Goal: Task Accomplishment & Management: Use online tool/utility

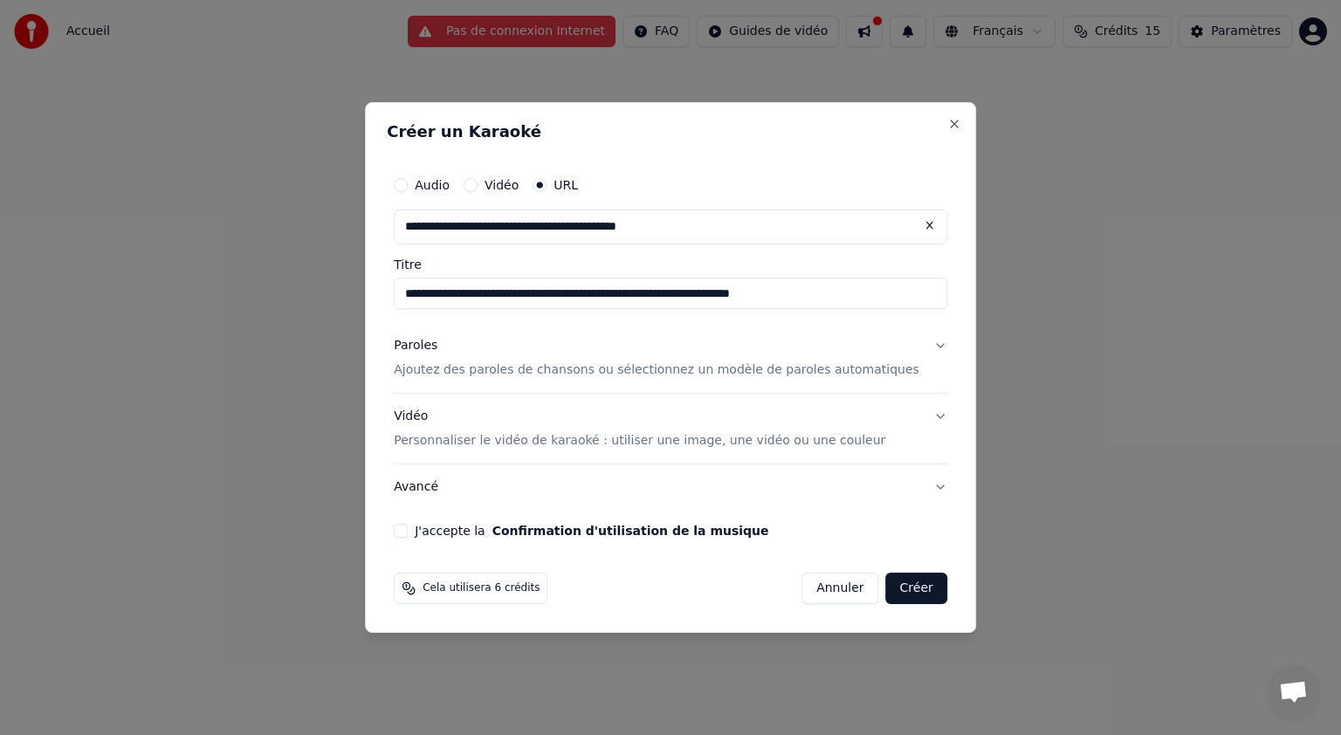
click at [913, 413] on button "Vidéo Personnaliser le vidéo de karaoké : utiliser une image, une vidéo ou une …" at bounding box center [671, 429] width 554 height 70
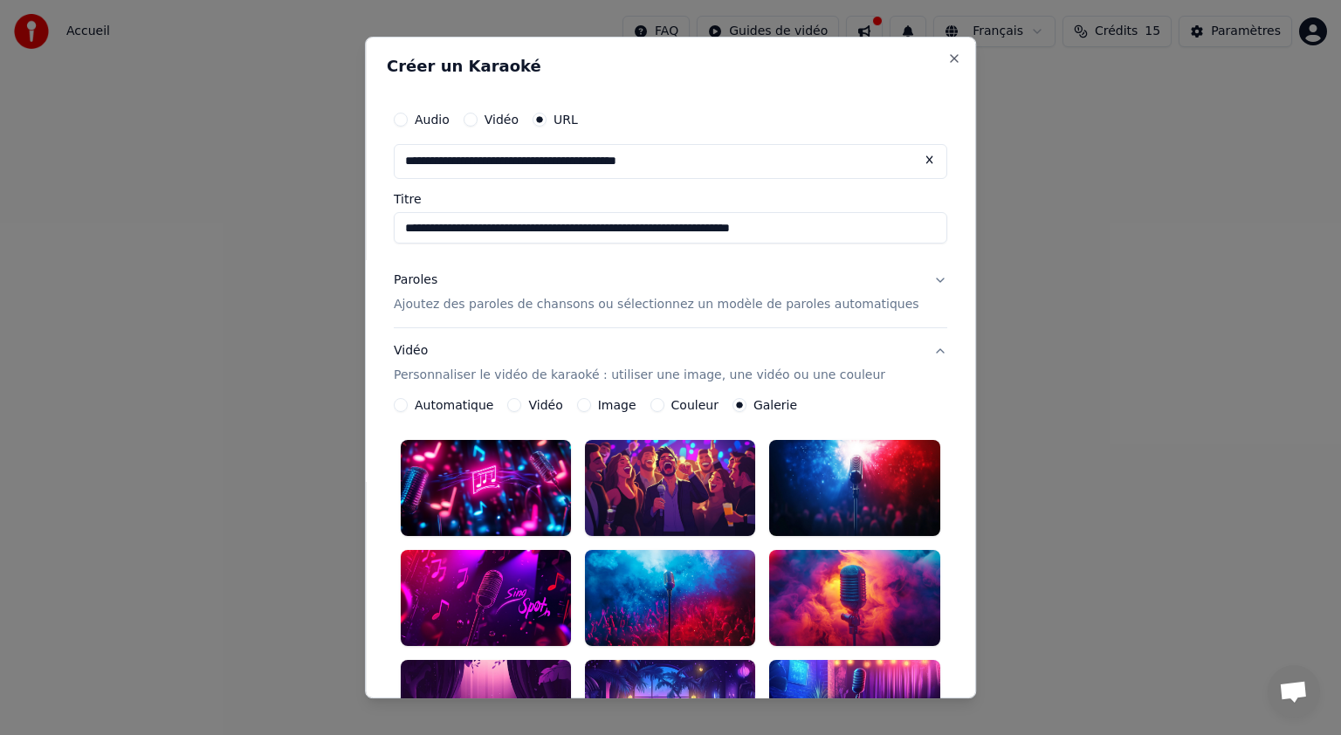
click at [614, 407] on label "Image" at bounding box center [617, 405] width 38 height 12
click at [591, 407] on button "Image" at bounding box center [584, 405] width 14 height 14
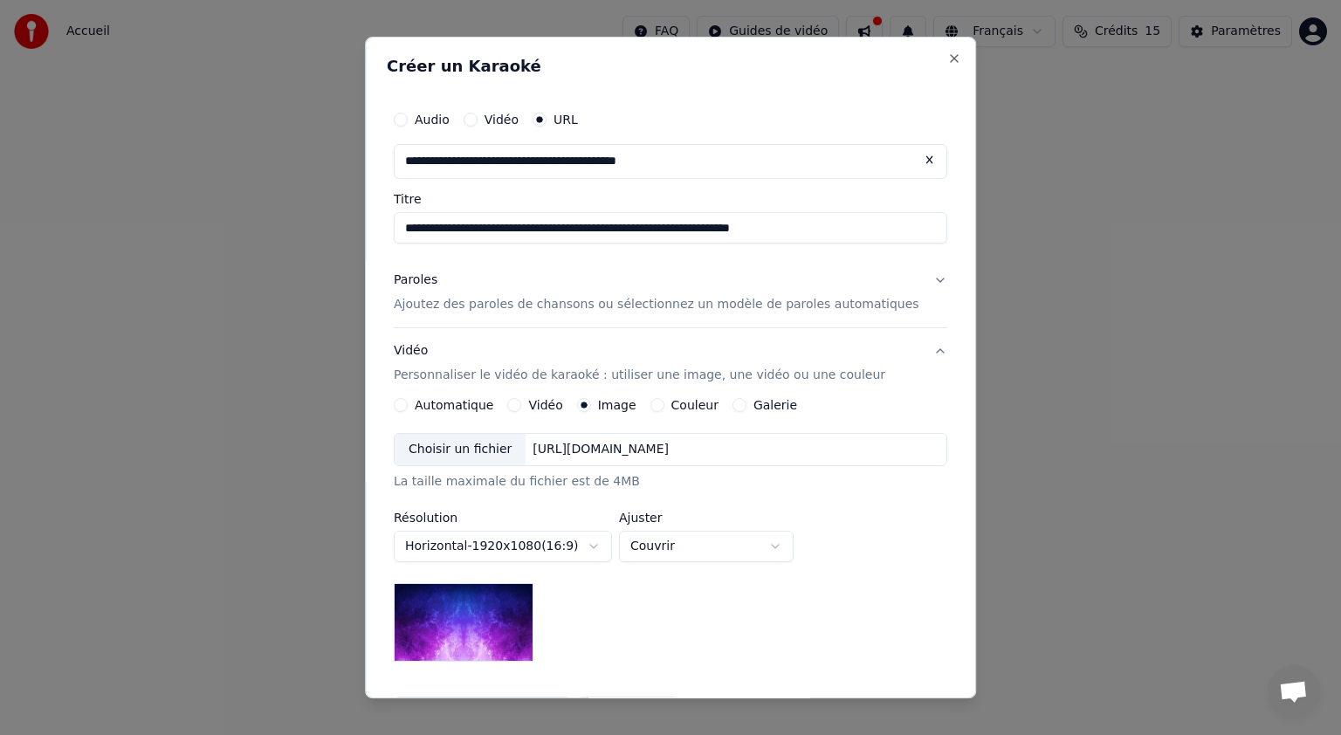
click at [765, 405] on label "Galerie" at bounding box center [776, 405] width 44 height 12
click at [747, 405] on button "Galerie" at bounding box center [740, 405] width 14 height 14
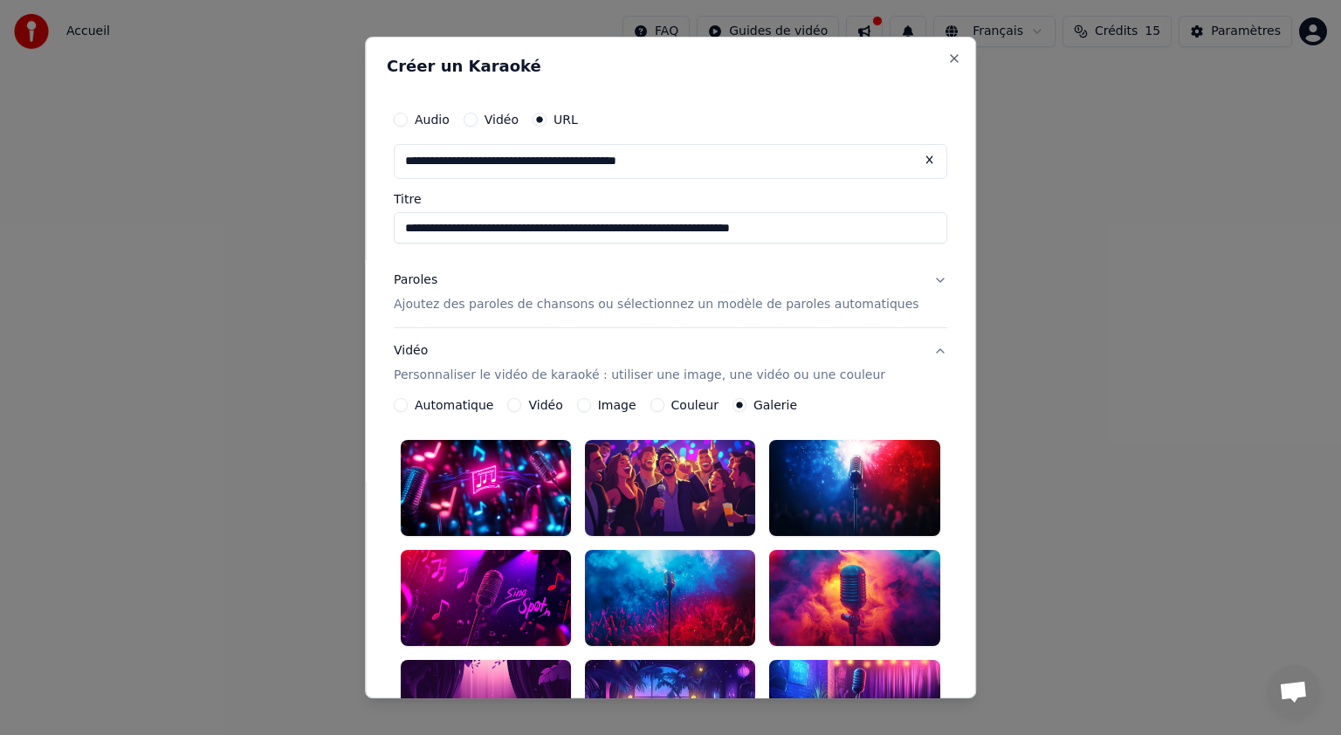
click at [623, 408] on label "Image" at bounding box center [617, 405] width 38 height 12
click at [591, 408] on button "Image" at bounding box center [584, 405] width 14 height 14
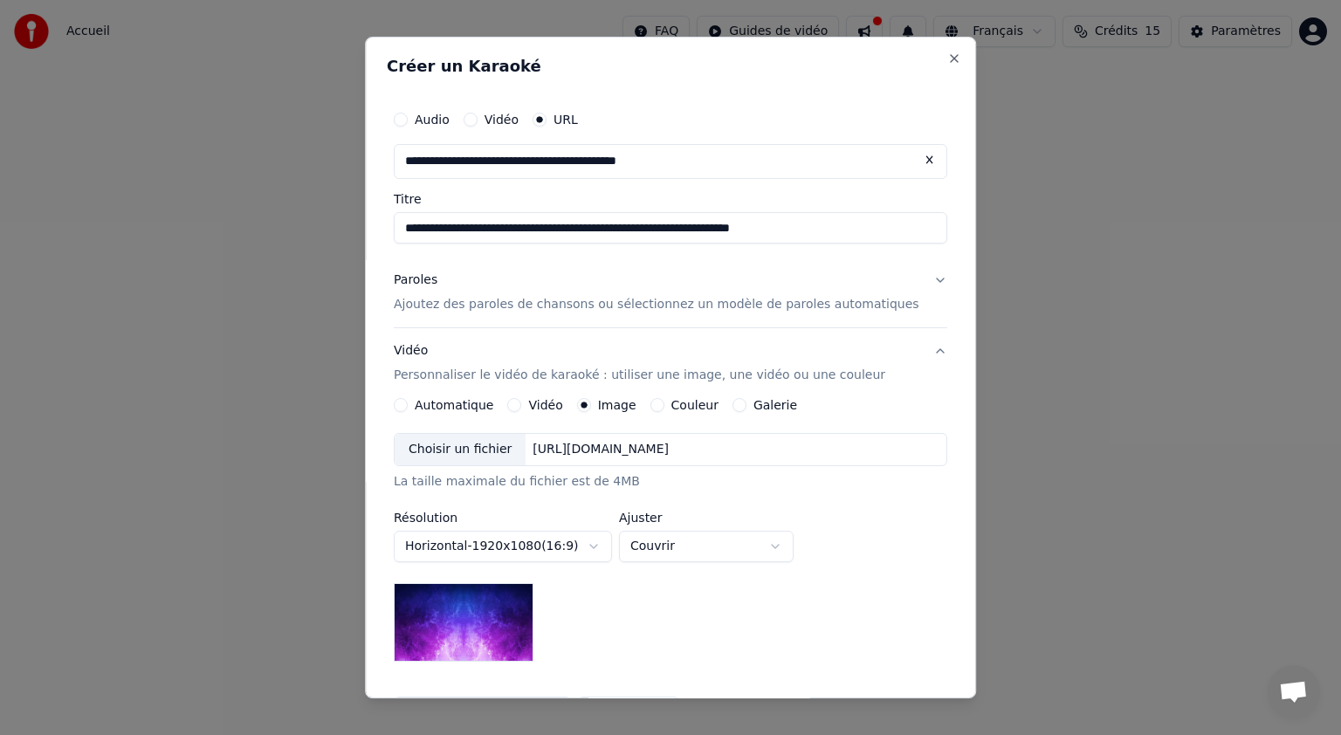
click at [526, 452] on div "Choisir un fichier" at bounding box center [460, 449] width 131 height 31
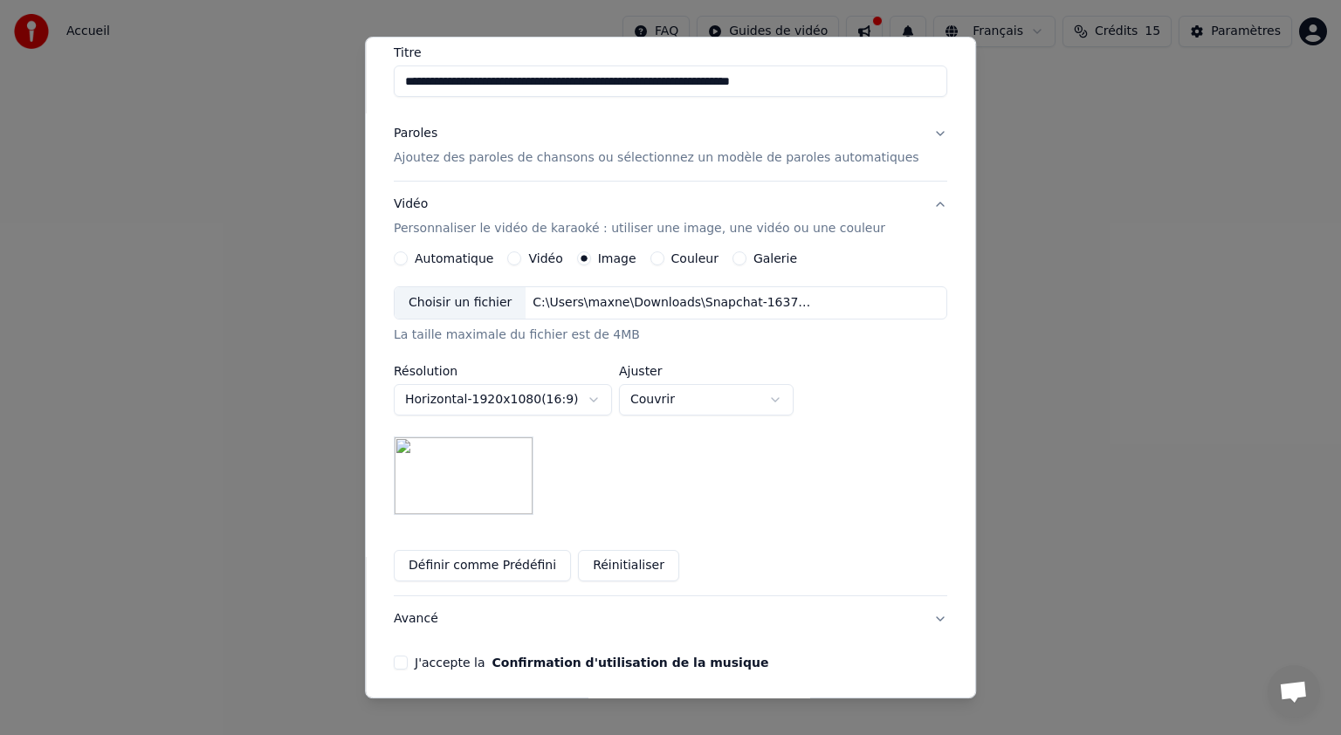
scroll to position [150, 0]
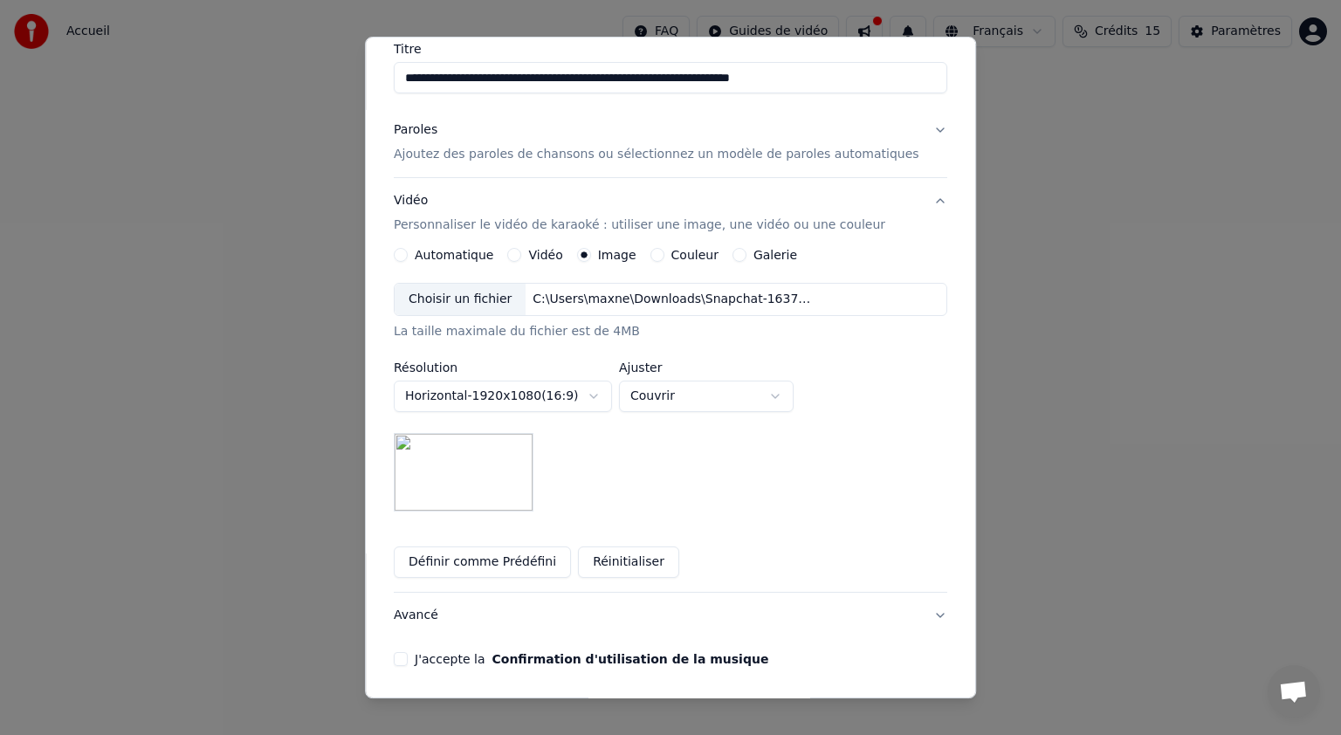
click at [705, 401] on button "Couvrir" at bounding box center [706, 396] width 175 height 31
click at [613, 455] on body "**********" at bounding box center [670, 262] width 1341 height 524
click at [506, 477] on img at bounding box center [464, 472] width 140 height 79
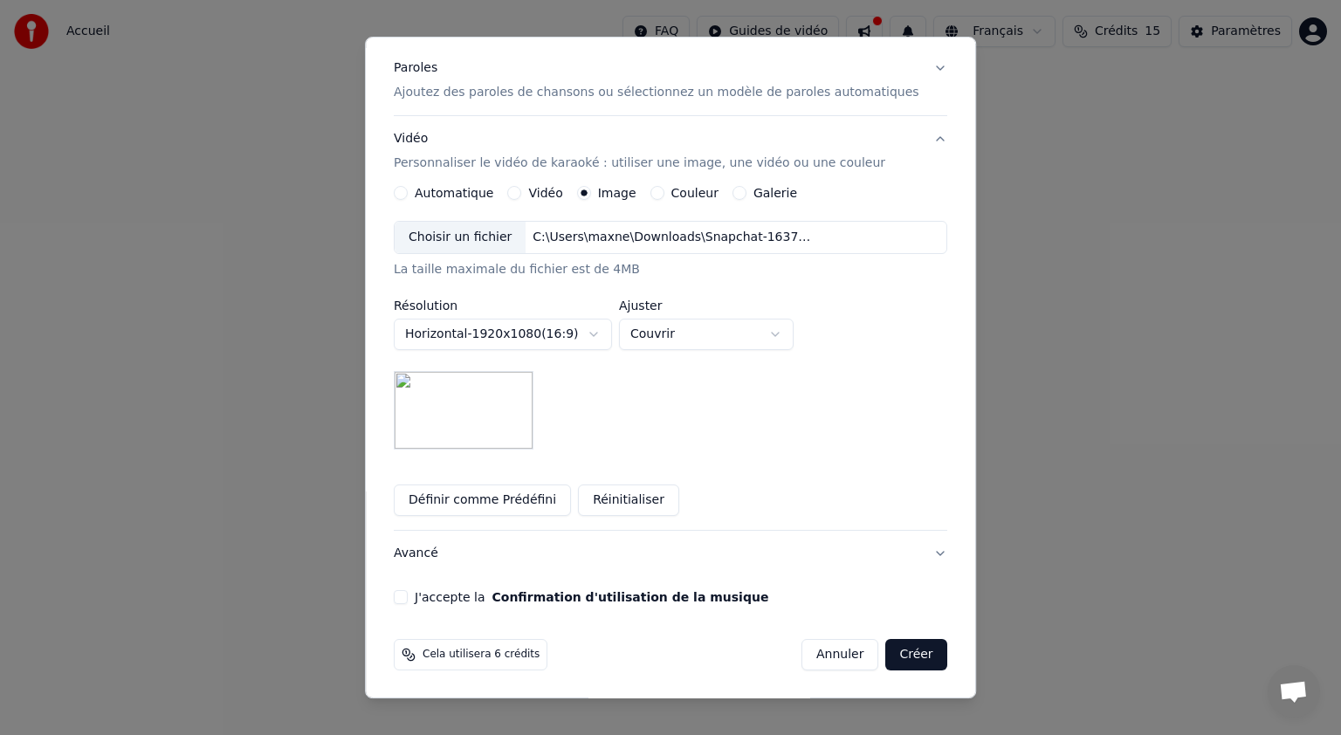
click at [420, 588] on div "**********" at bounding box center [671, 247] width 568 height 728
click at [408, 596] on button "J'accepte la Confirmation d'utilisation de la musique" at bounding box center [401, 597] width 14 height 14
click at [901, 650] on button "Créer" at bounding box center [916, 654] width 61 height 31
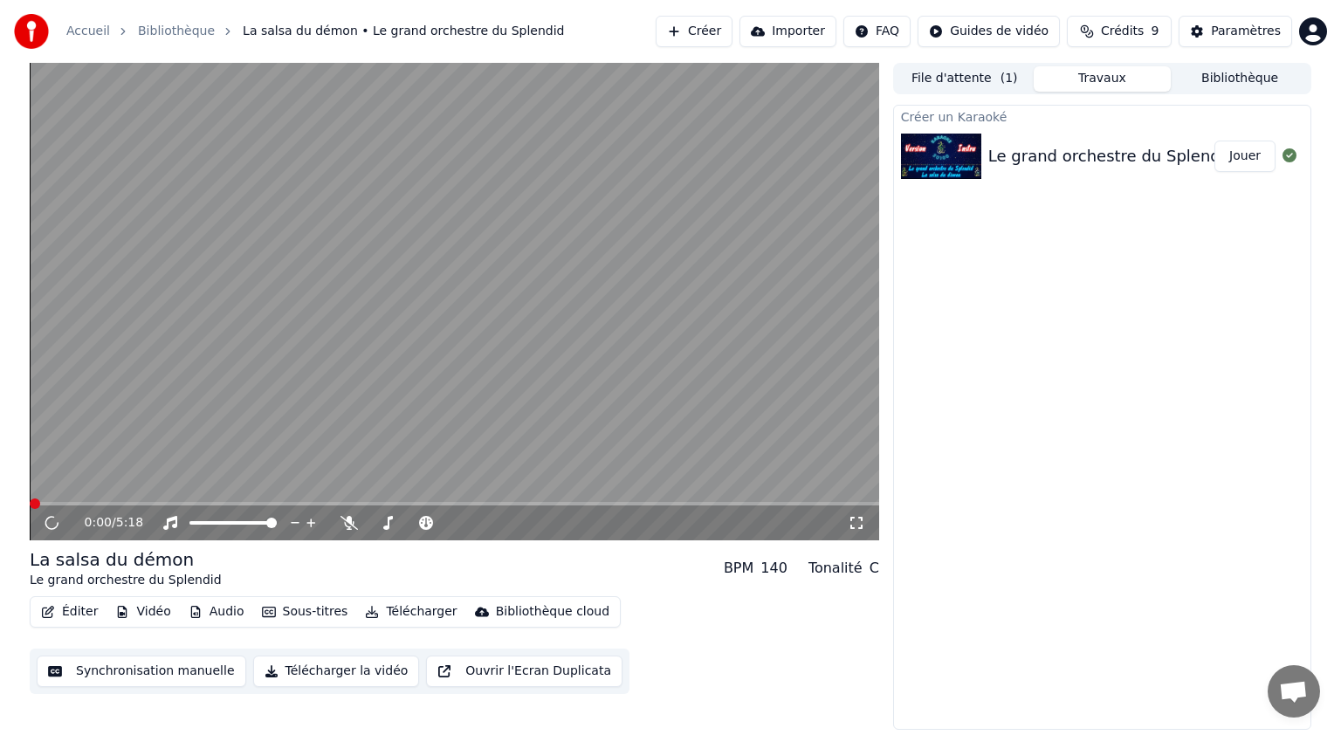
click at [1264, 154] on button "Jouer" at bounding box center [1245, 156] width 61 height 31
click at [389, 329] on video at bounding box center [455, 302] width 850 height 478
click at [173, 502] on span at bounding box center [455, 503] width 850 height 3
click at [30, 506] on span at bounding box center [30, 503] width 0 height 3
click at [859, 528] on icon at bounding box center [856, 523] width 12 height 12
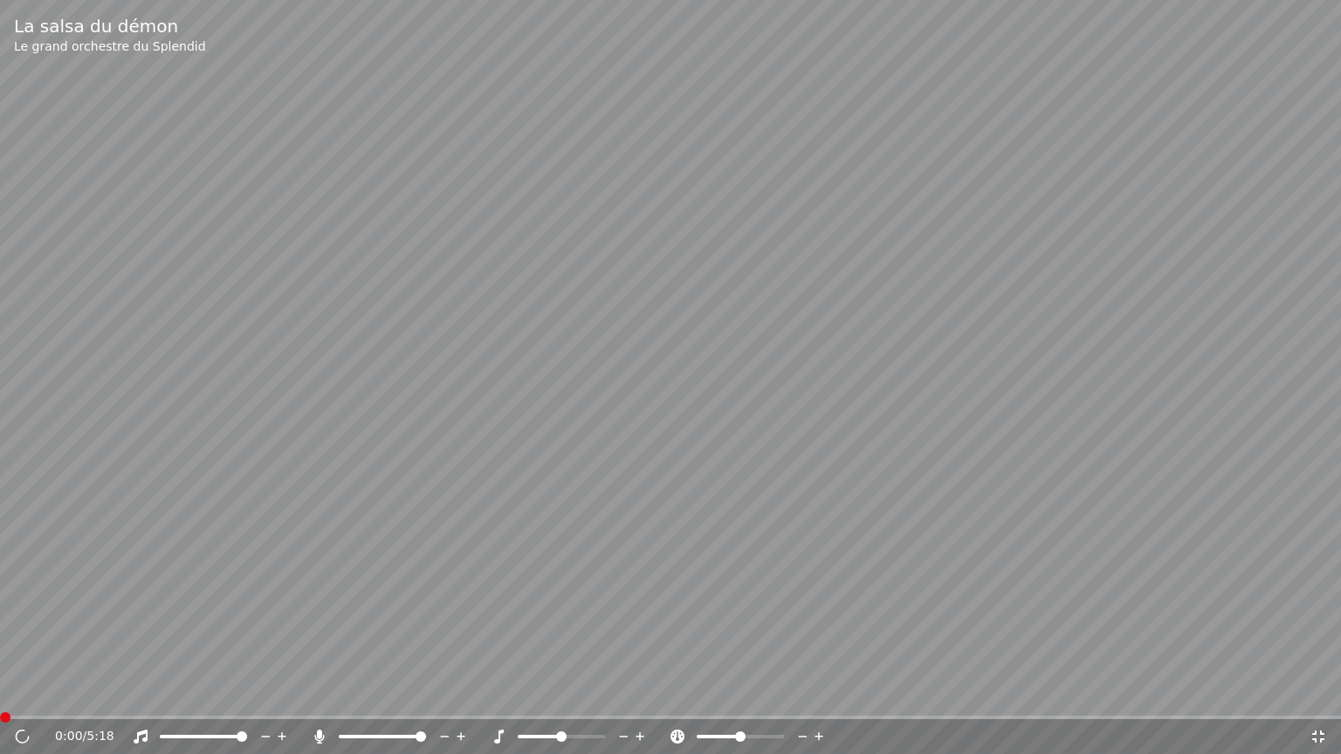
click at [426, 732] on span at bounding box center [421, 737] width 10 height 10
click at [599, 732] on span at bounding box center [593, 737] width 10 height 10
click at [247, 732] on span at bounding box center [242, 737] width 10 height 10
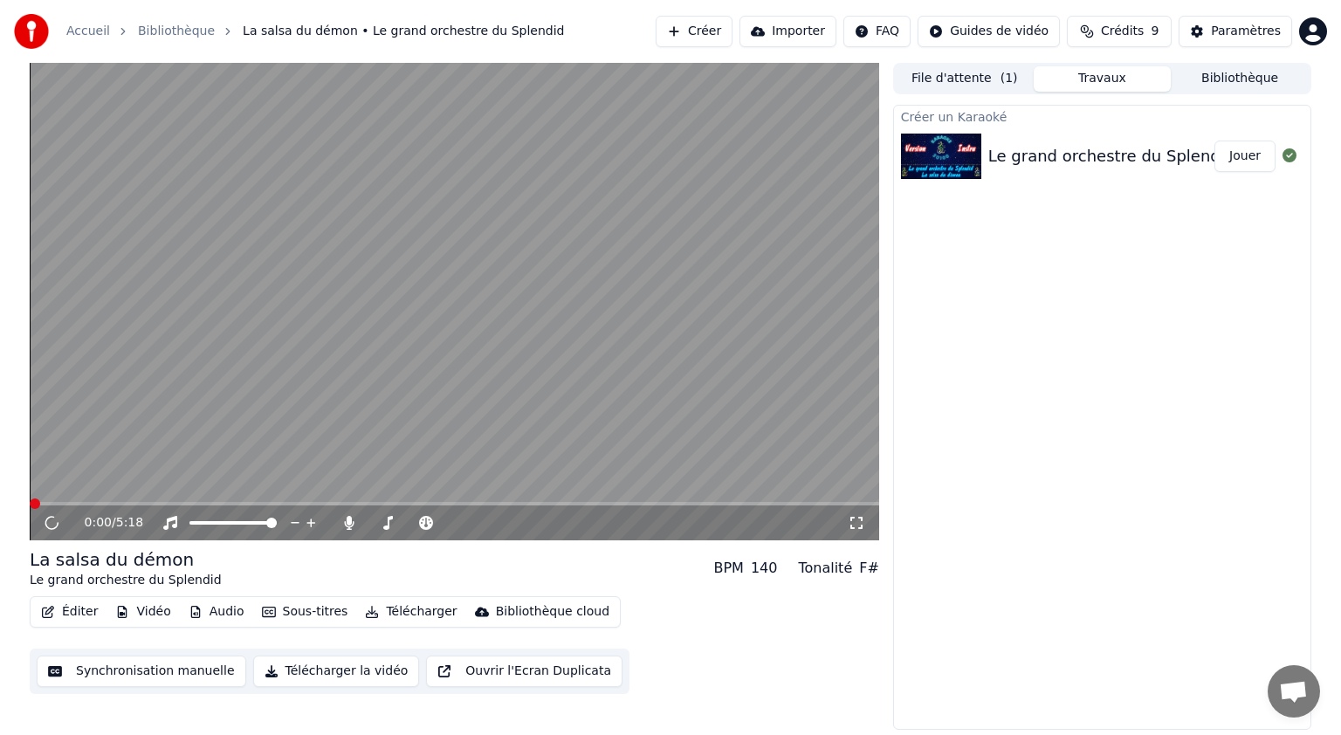
click at [953, 155] on img at bounding box center [941, 156] width 80 height 45
click at [950, 156] on img at bounding box center [941, 156] width 80 height 45
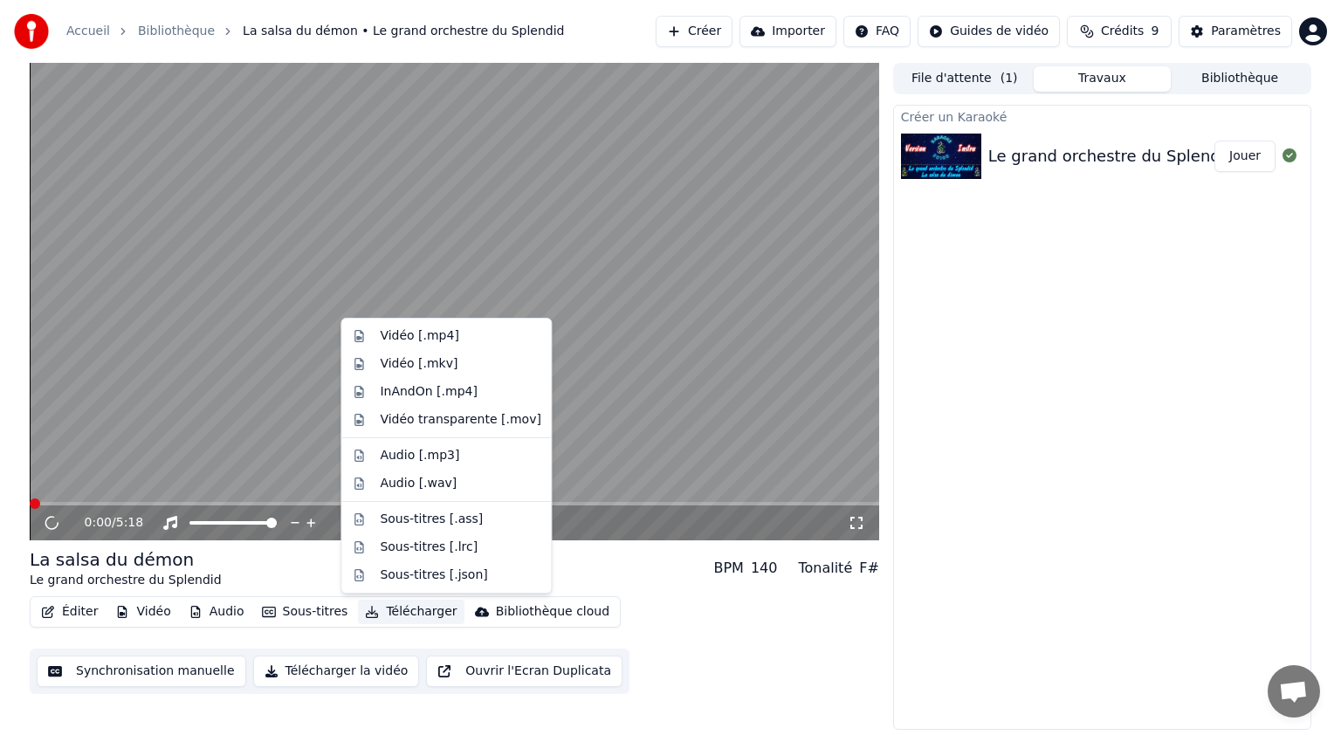
click at [370, 613] on button "Télécharger" at bounding box center [411, 612] width 106 height 24
click at [440, 336] on div "Vidéo [.mp4]" at bounding box center [419, 335] width 79 height 17
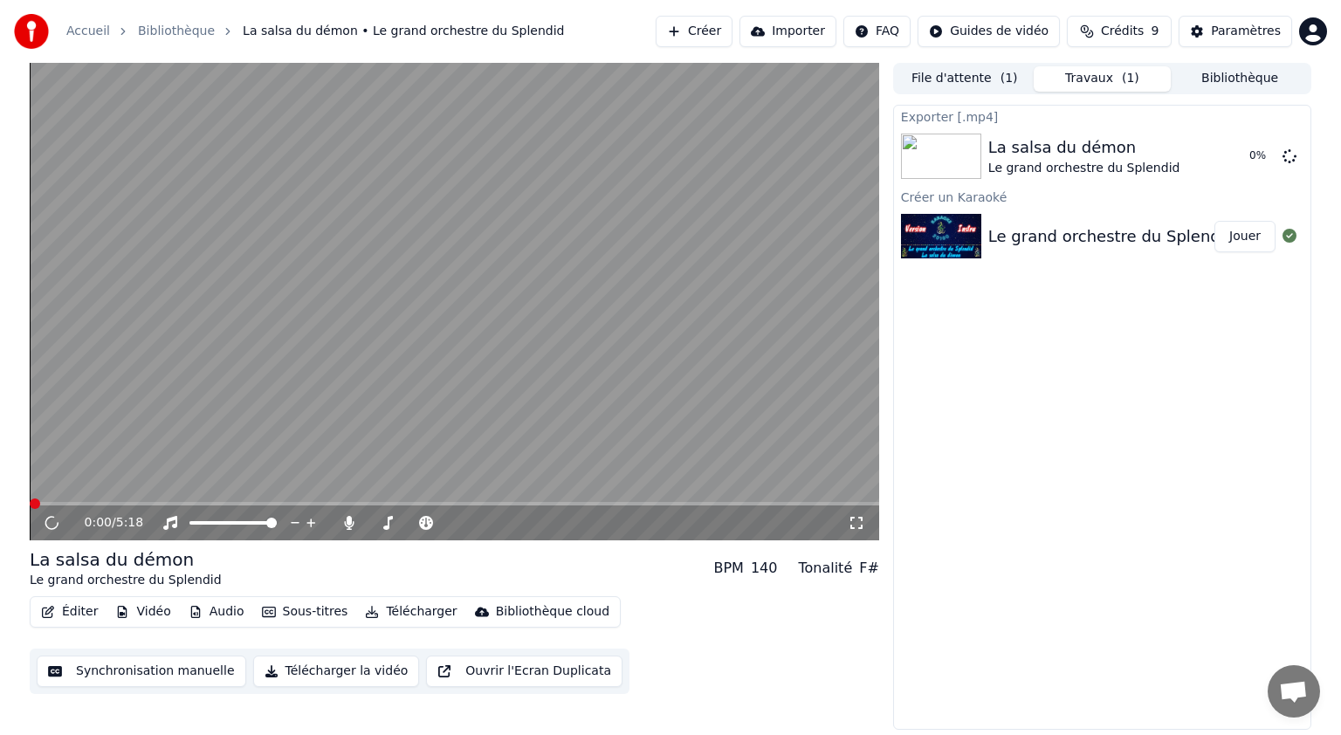
click at [476, 361] on video at bounding box center [455, 302] width 850 height 478
click at [52, 524] on icon at bounding box center [52, 522] width 18 height 19
click at [997, 657] on div "Exporter [.mp4] La salsa du démon Le grand orchestre du Splendid 0 % Créer un K…" at bounding box center [1102, 417] width 418 height 625
click at [419, 335] on video at bounding box center [455, 302] width 850 height 478
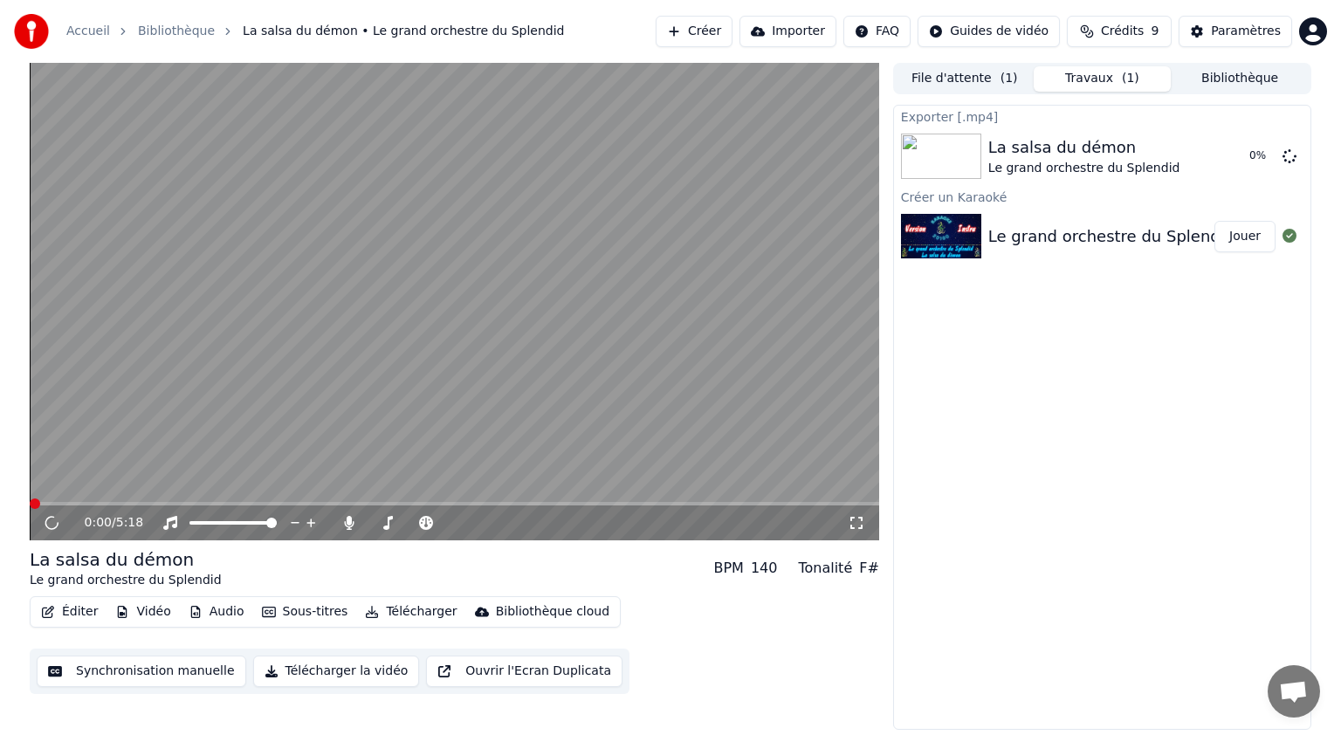
click at [419, 335] on video at bounding box center [455, 302] width 850 height 478
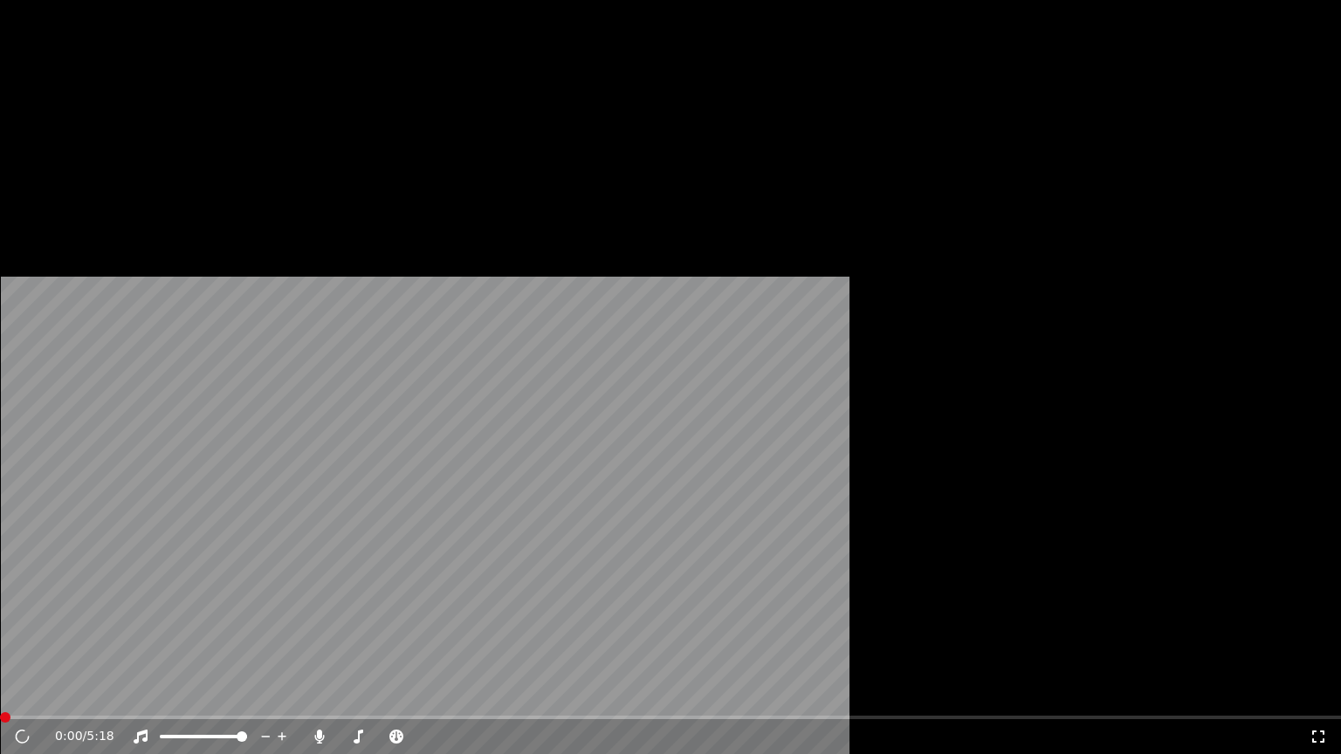
click at [419, 356] on video at bounding box center [670, 377] width 1341 height 754
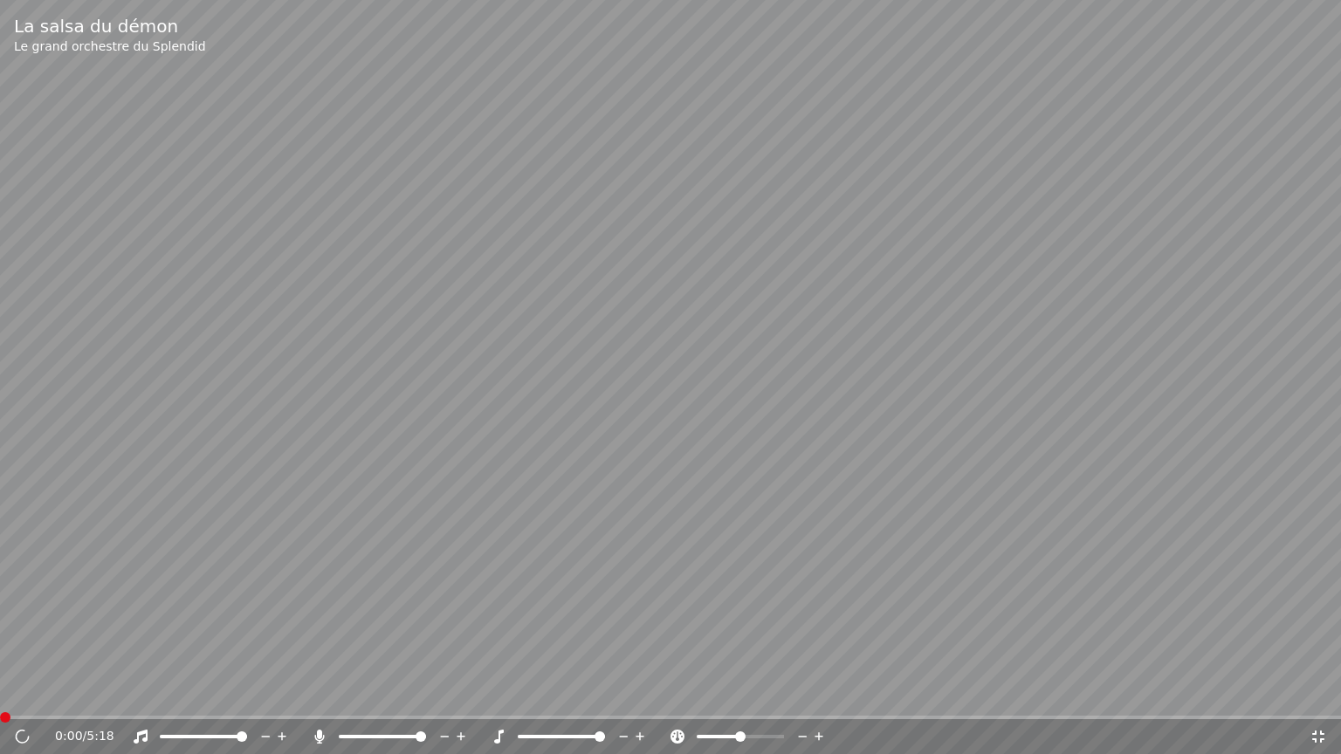
click at [419, 356] on video at bounding box center [670, 377] width 1341 height 754
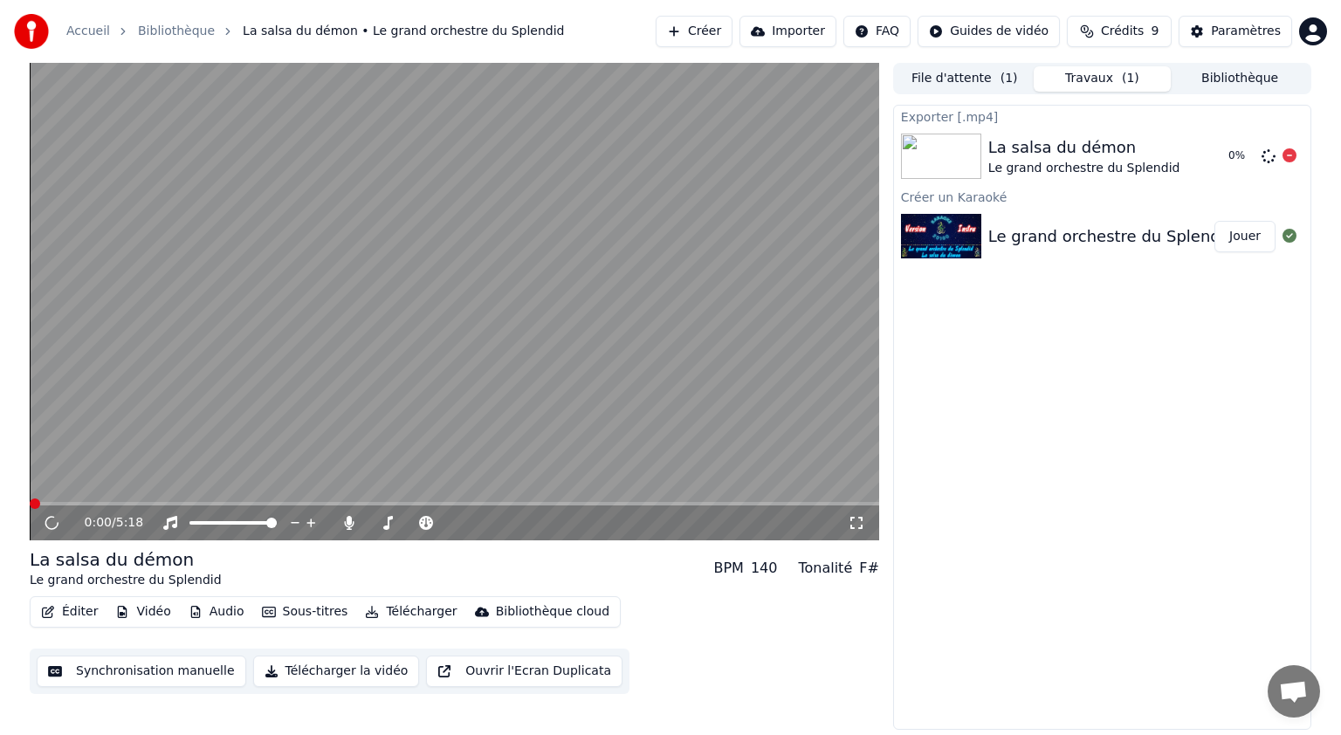
click at [986, 155] on div at bounding box center [944, 156] width 87 height 45
click at [1292, 237] on icon at bounding box center [1290, 236] width 14 height 14
click at [1160, 238] on div "Le grand orchestre du Splendid ♫ La salsa du démon — Version Instrumentale" at bounding box center [1296, 236] width 617 height 24
click at [1256, 166] on button "Afficher" at bounding box center [1237, 156] width 77 height 31
